Goal: Task Accomplishment & Management: Complete application form

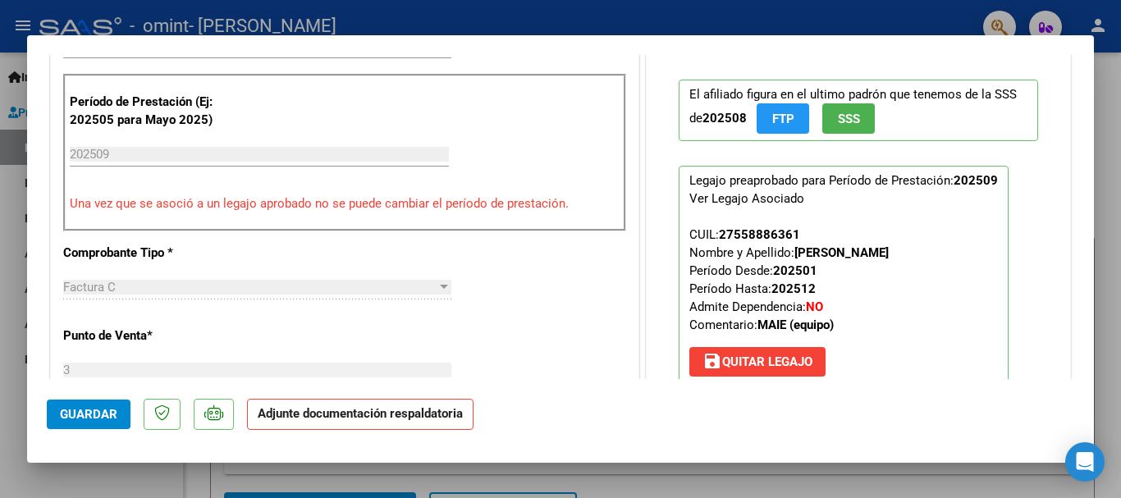
scroll to position [328, 0]
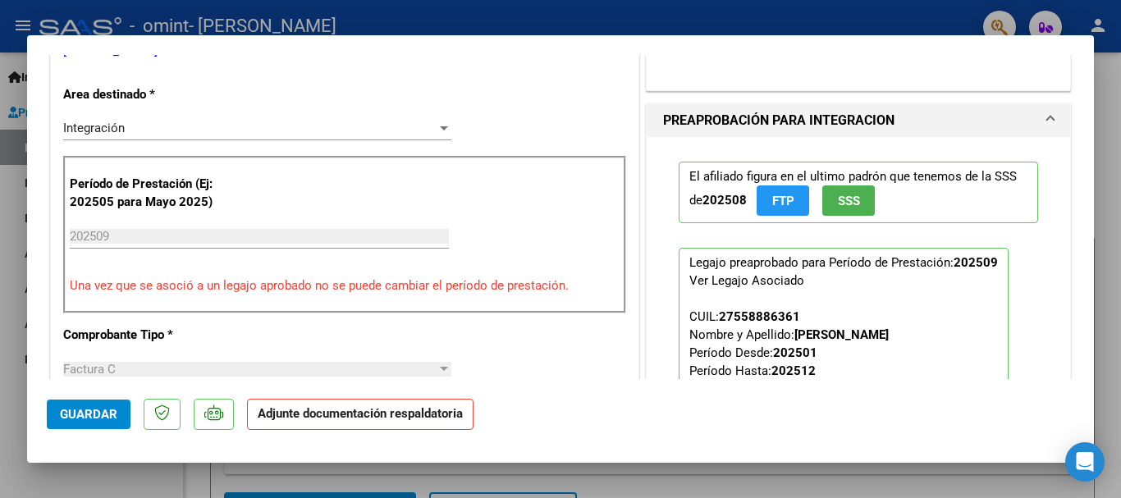
click at [1014, 300] on div "El afiliado figura en el ultimo padrón que tenemos de la SSS de 202508 FTP SSS …" at bounding box center [858, 314] width 384 height 354
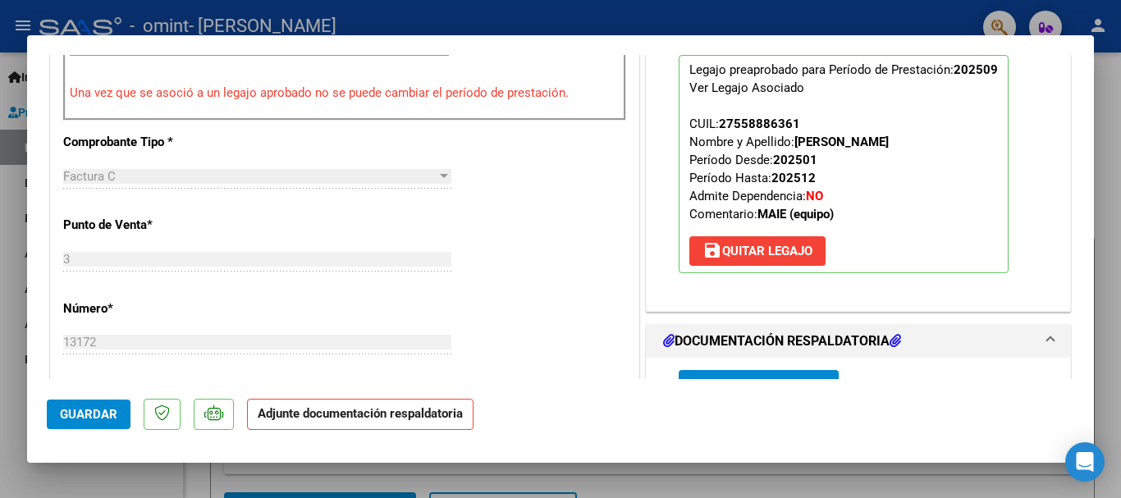
scroll to position [574, 0]
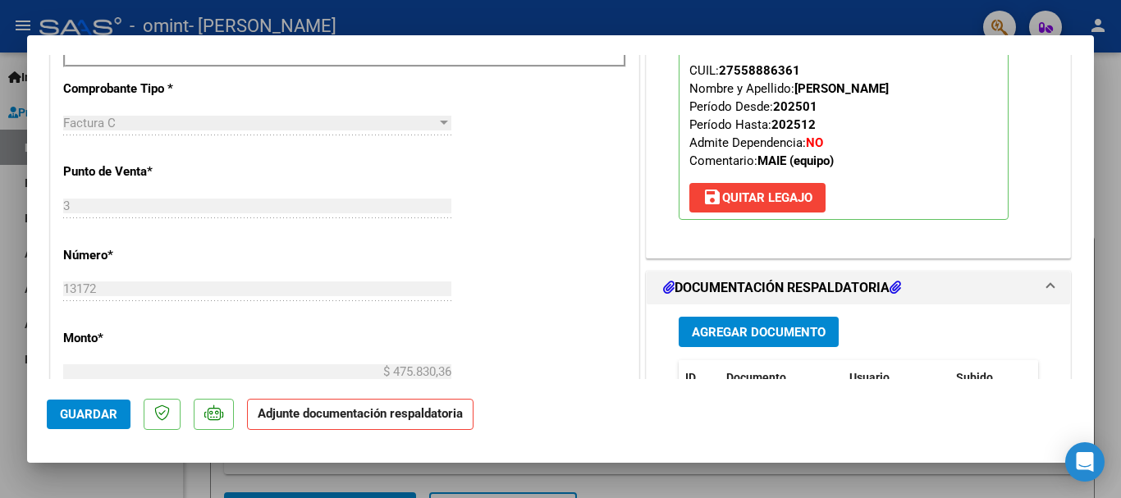
click at [725, 333] on span "Agregar Documento" at bounding box center [759, 332] width 134 height 15
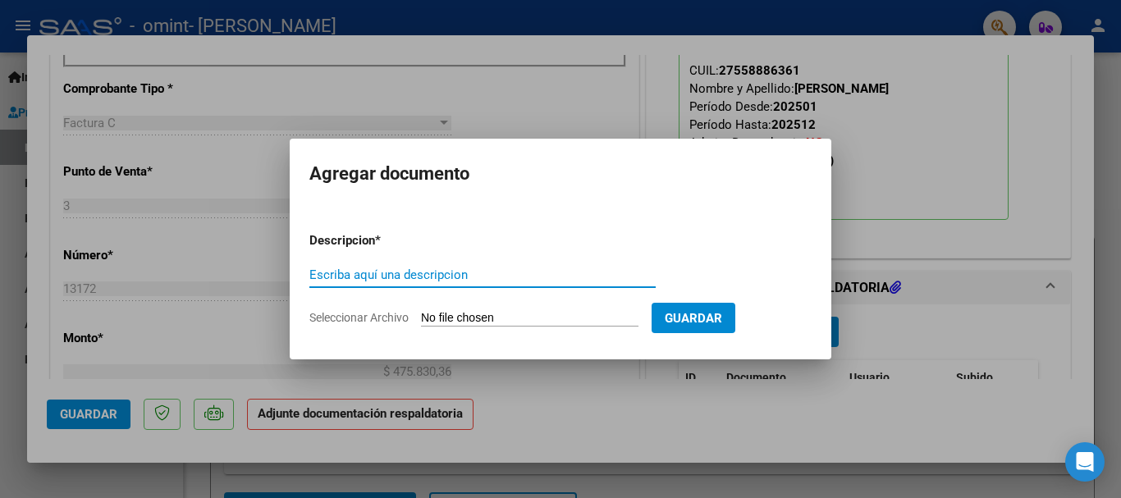
click at [430, 271] on input "Escriba aquí una descripcion" at bounding box center [482, 275] width 346 height 15
type input "Asistencia [DATE]"
click at [407, 313] on span "Seleccionar Archivo" at bounding box center [358, 317] width 99 height 13
click at [421, 313] on input "Seleccionar Archivo" at bounding box center [529, 319] width 217 height 16
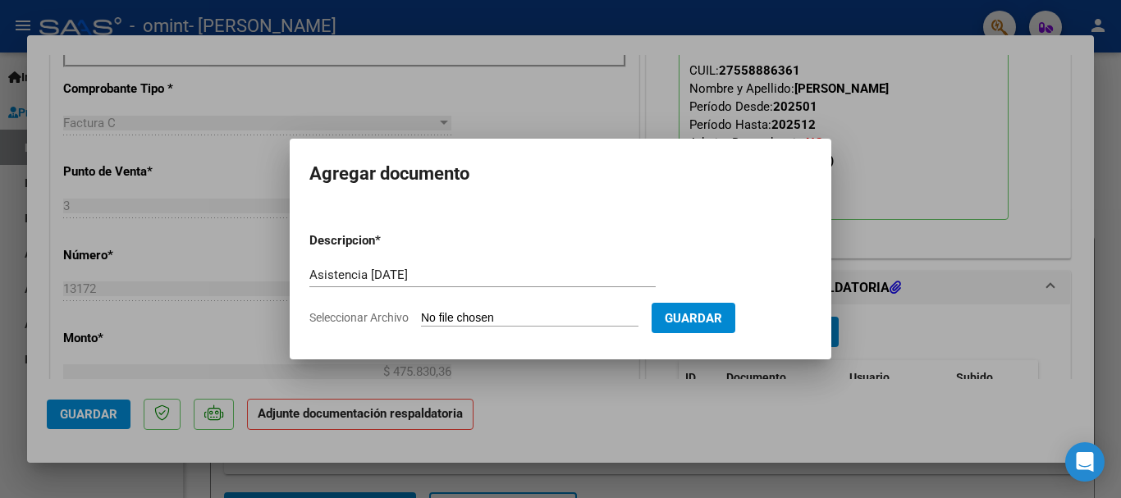
type input "C:\fakepath\[DATE] - [PERSON_NAME] OMINT Planilla Asistencia Integracion.pdf"
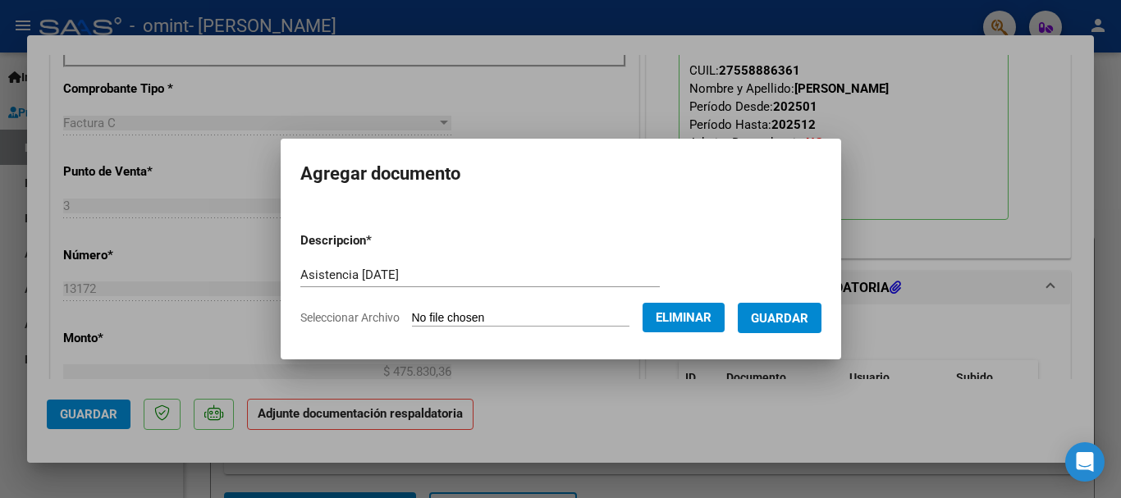
click at [780, 318] on span "Guardar" at bounding box center [779, 318] width 57 height 15
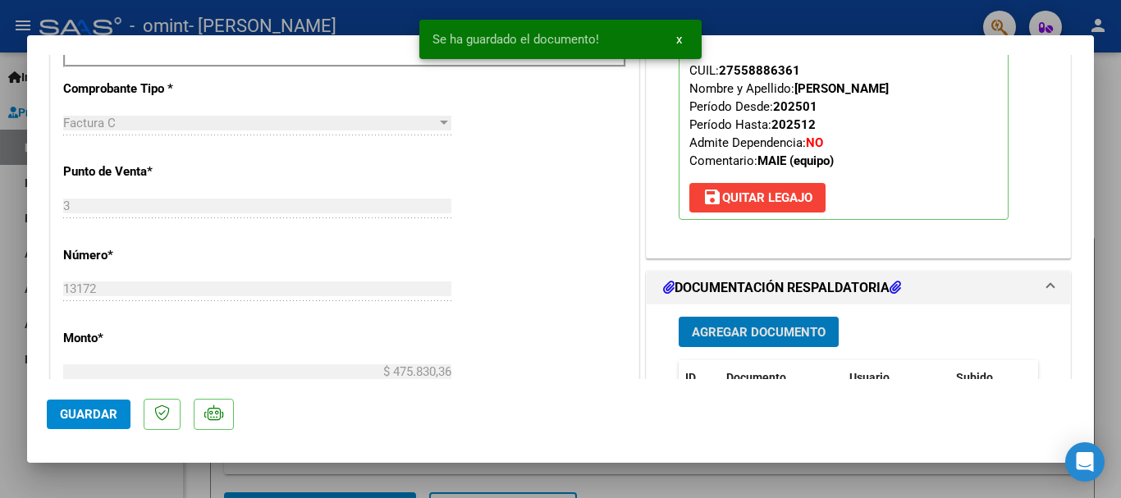
click at [82, 418] on span "Guardar" at bounding box center [88, 414] width 57 height 15
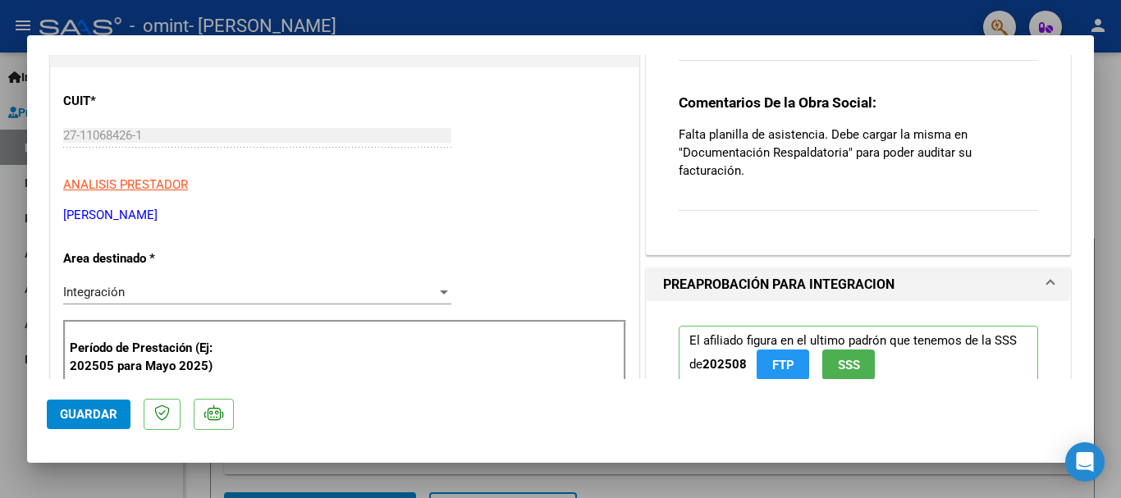
scroll to position [0, 0]
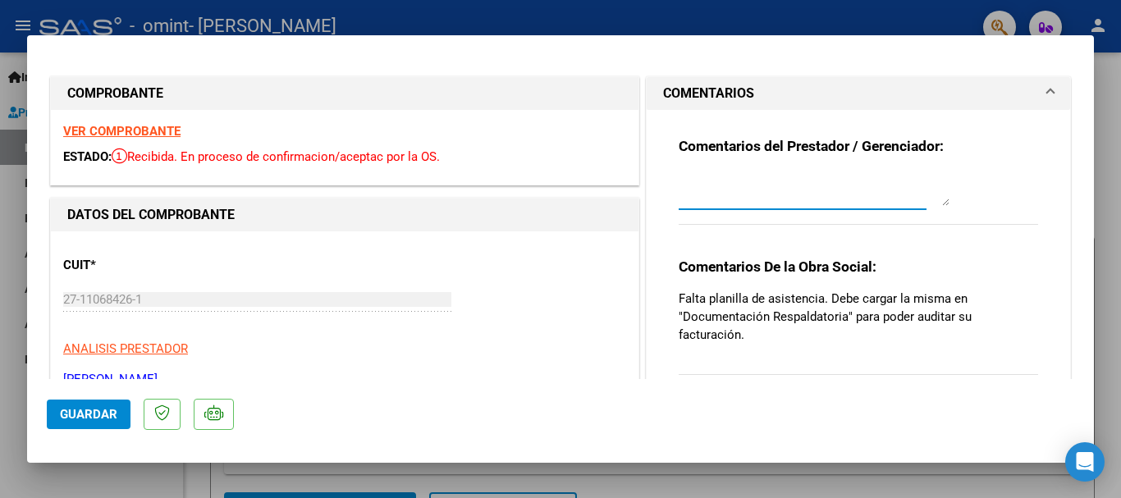
click at [703, 204] on textarea at bounding box center [814, 189] width 271 height 33
type textarea "Enviamos planilla de asistencia [DATE]"
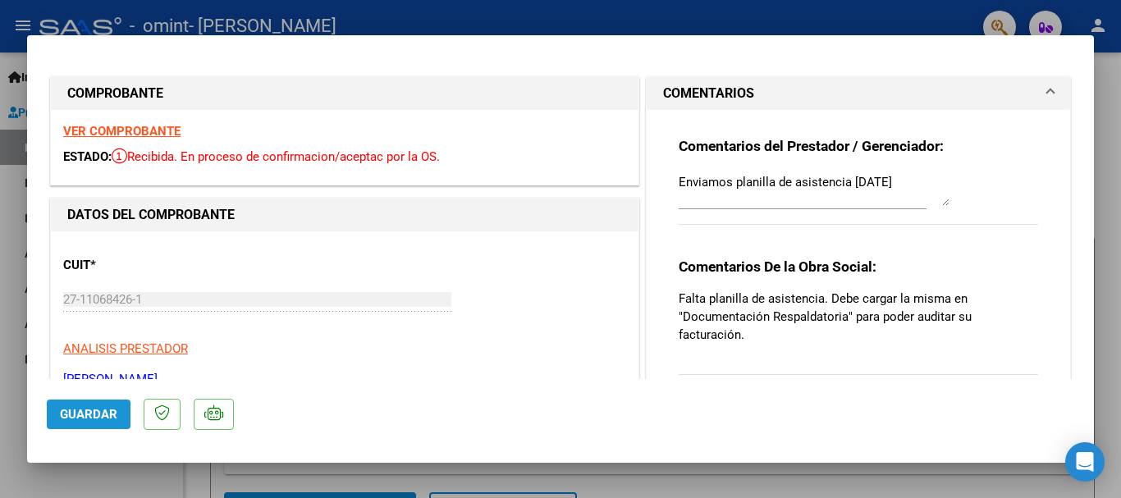
click at [79, 421] on span "Guardar" at bounding box center [88, 414] width 57 height 15
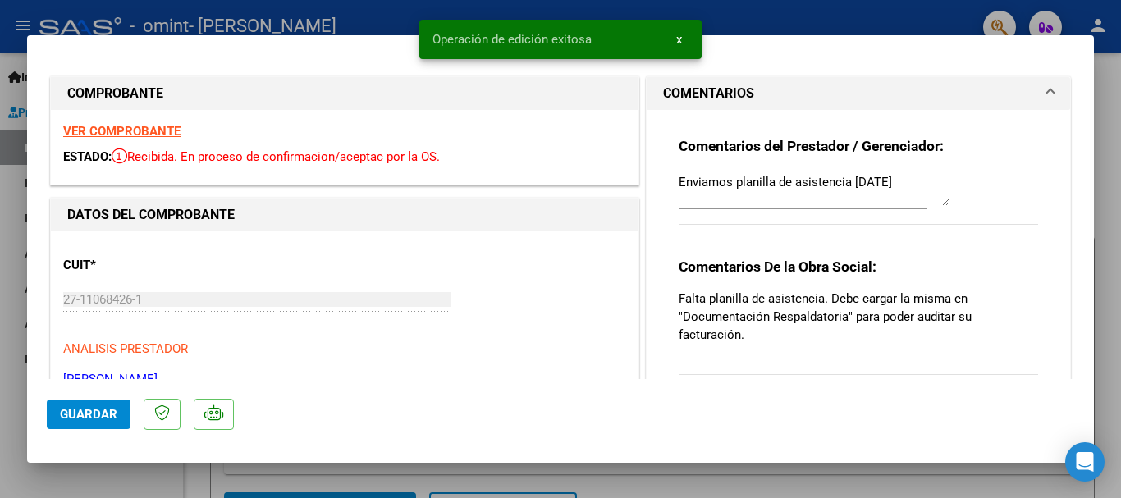
type input "$ 0,00"
